Goal: Transaction & Acquisition: Subscribe to service/newsletter

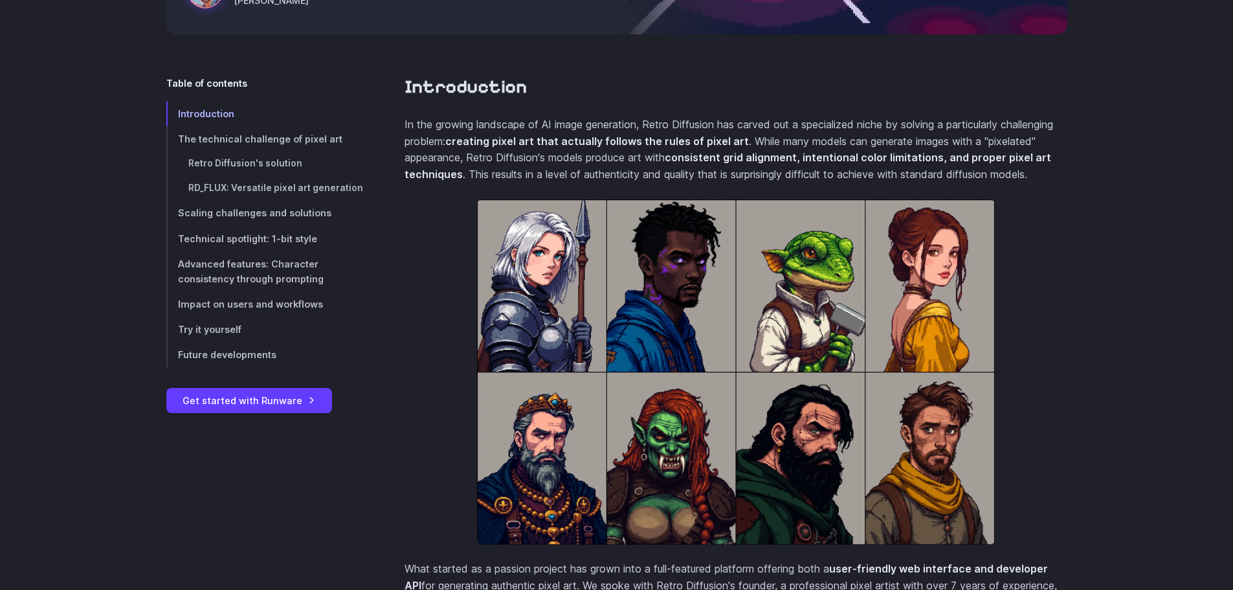
scroll to position [388, 0]
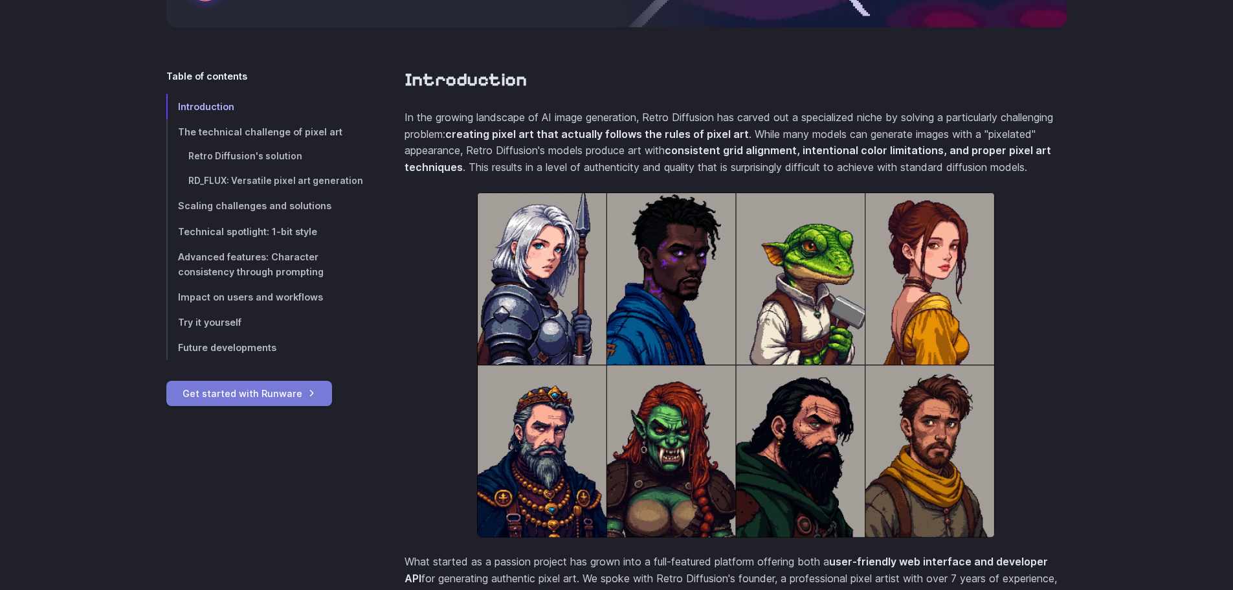
click at [262, 392] on link "Get started with Runware" at bounding box center [249, 393] width 166 height 25
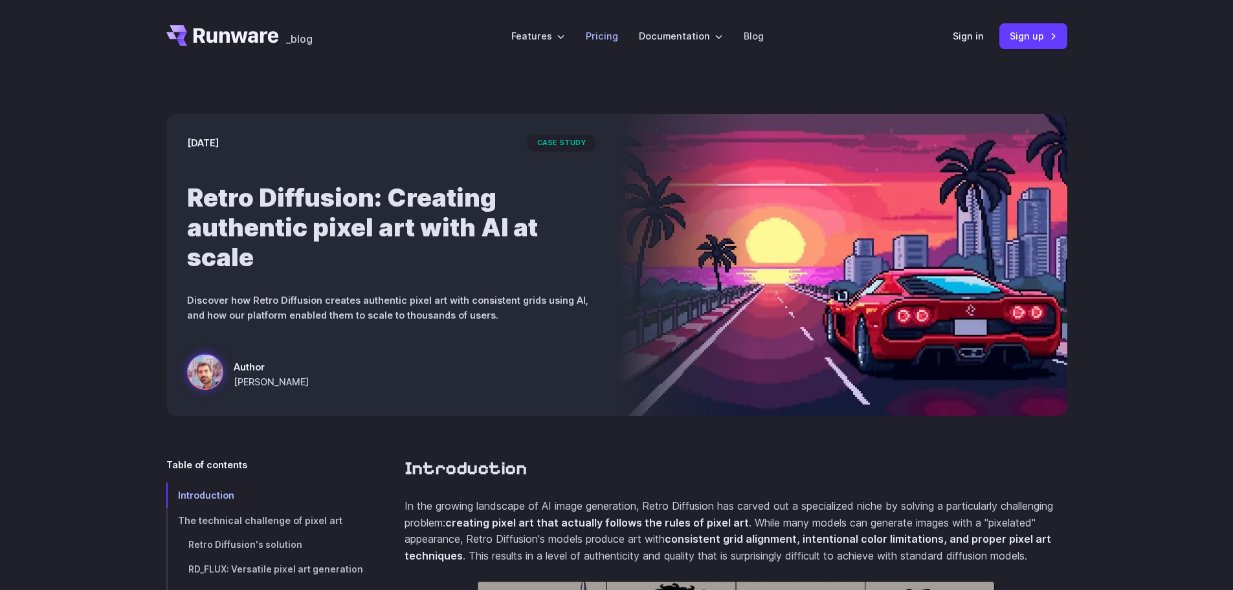
click at [592, 39] on link "Pricing" at bounding box center [602, 35] width 32 height 15
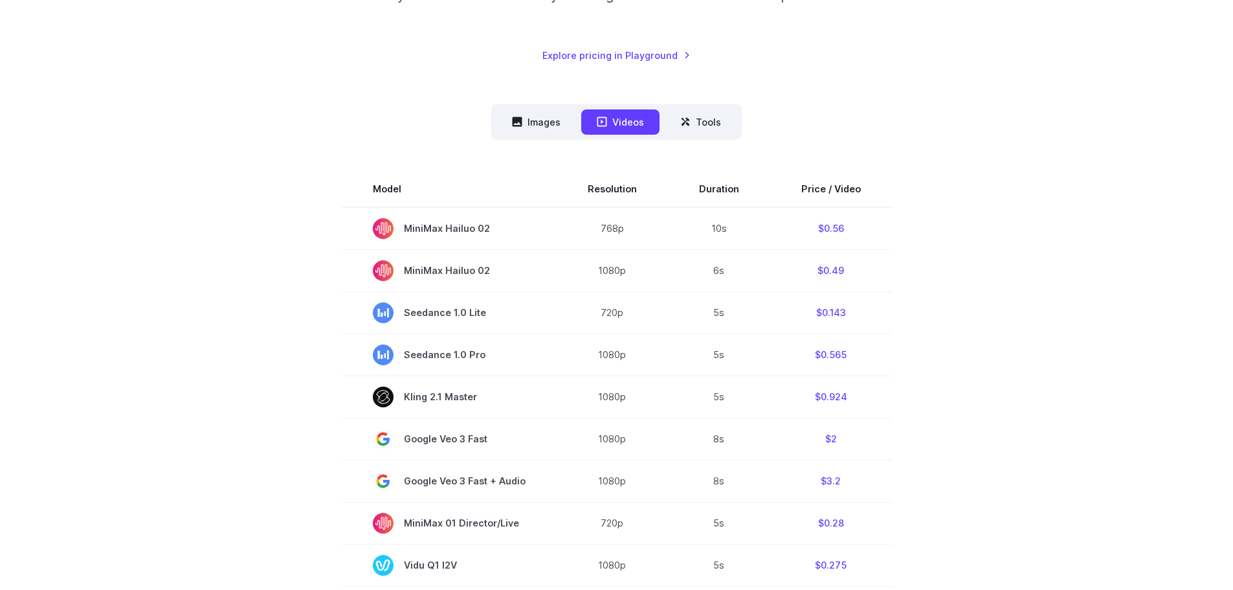
scroll to position [129, 0]
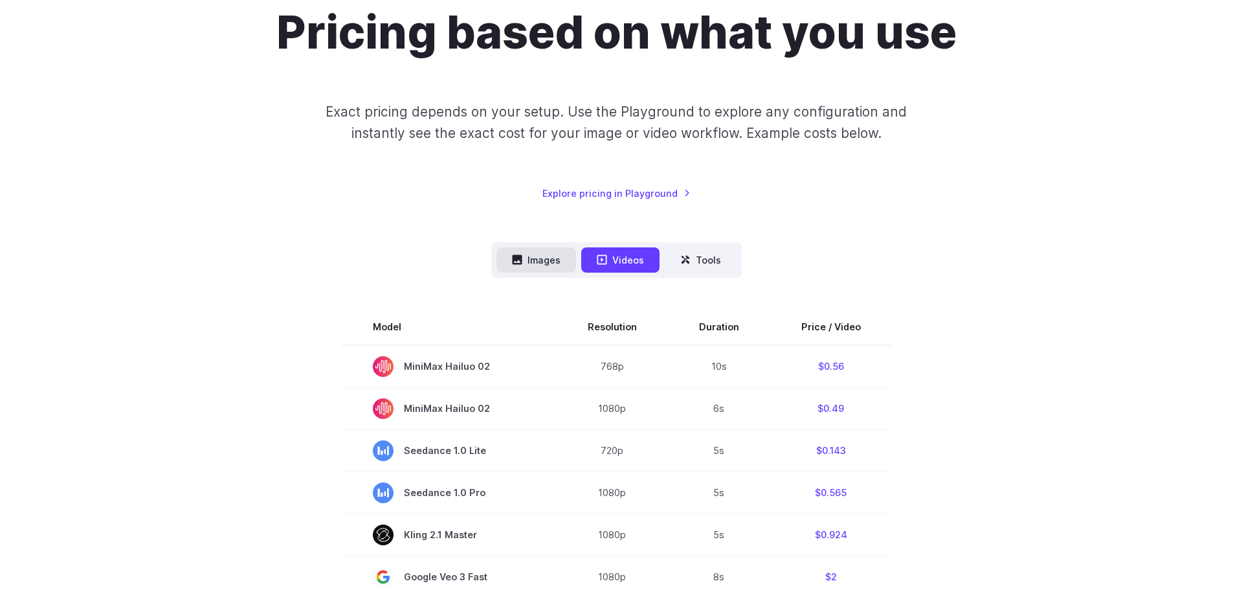
click at [524, 258] on button "Images" at bounding box center [536, 259] width 80 height 25
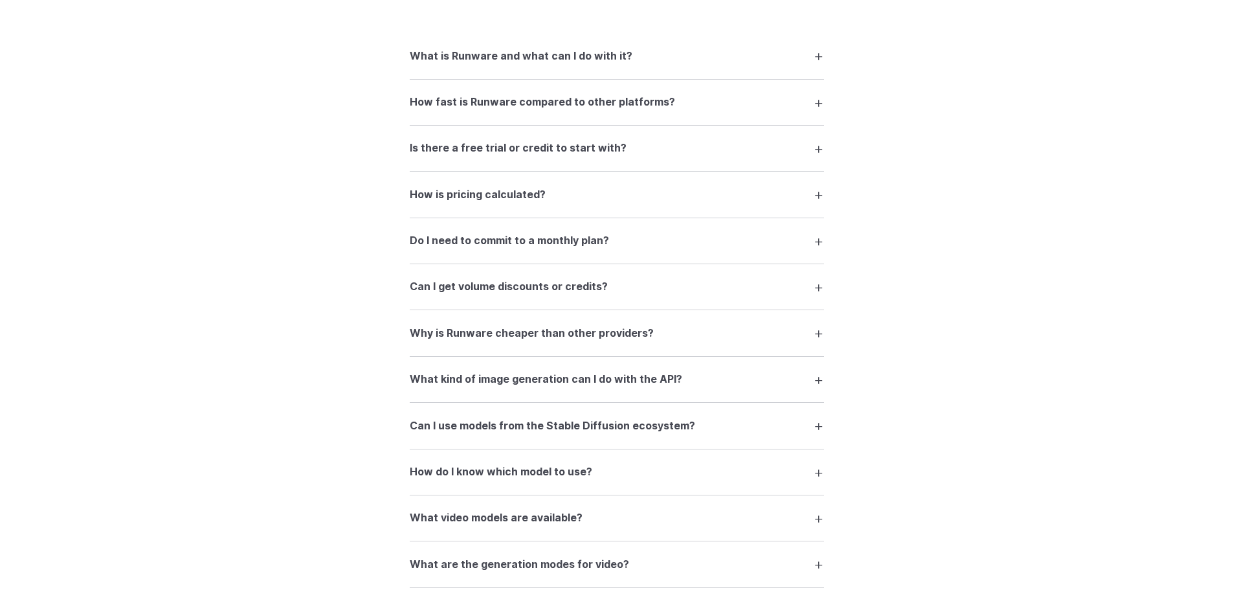
scroll to position [1618, 0]
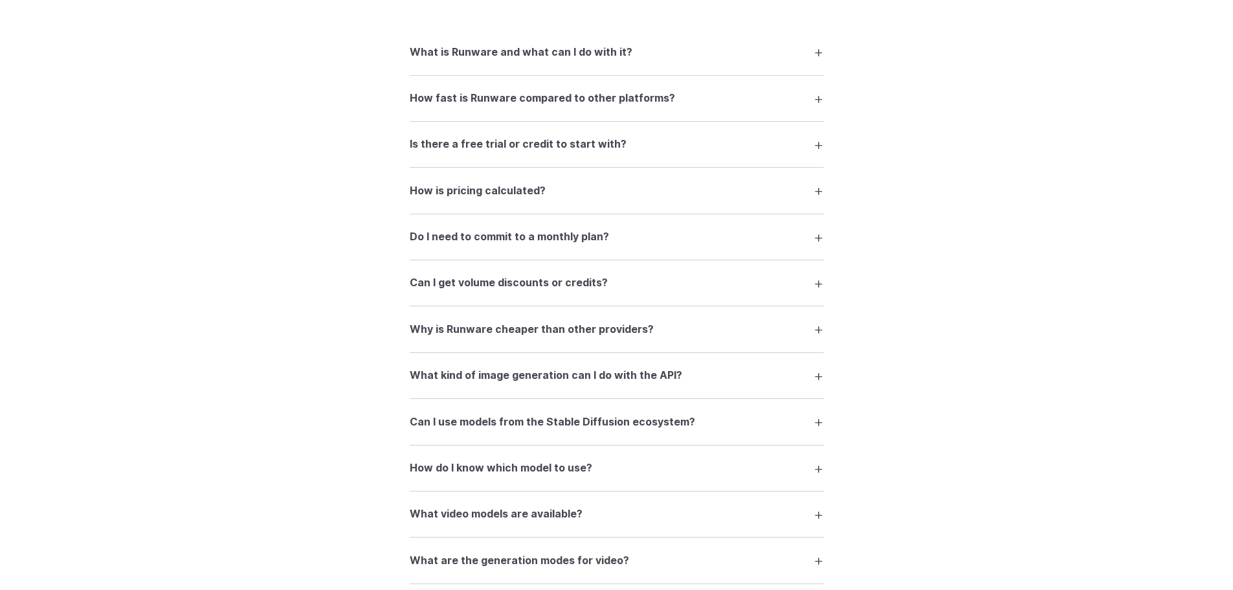
click at [441, 325] on h3 "Why is Runware cheaper than other providers?" at bounding box center [532, 329] width 244 height 17
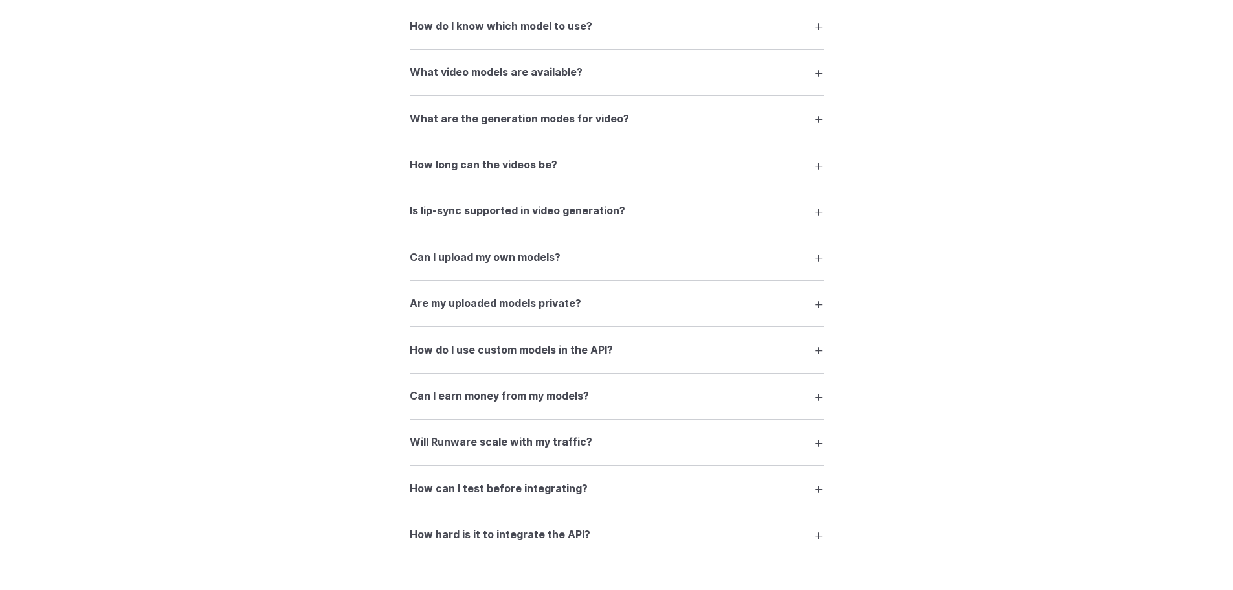
scroll to position [2201, 0]
